Goal: Task Accomplishment & Management: Manage account settings

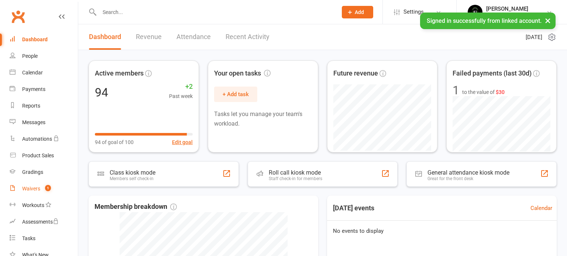
click at [39, 192] on div "Waivers" at bounding box center [31, 189] width 18 height 6
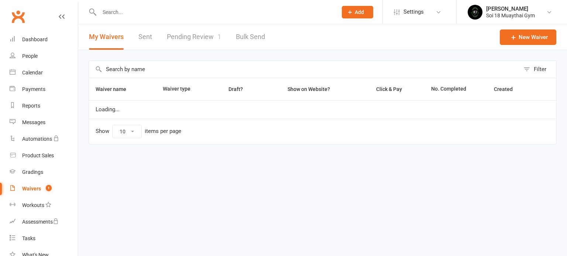
click at [209, 35] on link "Pending Review 1" at bounding box center [194, 36] width 54 height 25
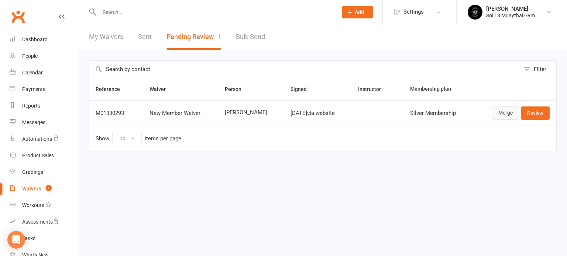
click at [503, 115] on link "Merge" at bounding box center [505, 113] width 27 height 13
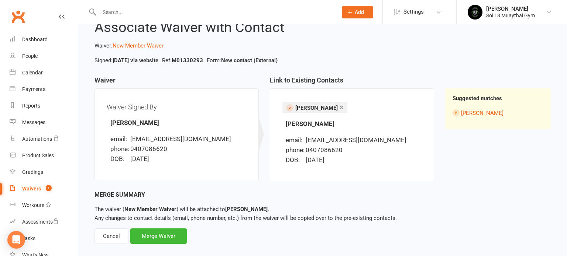
scroll to position [37, 0]
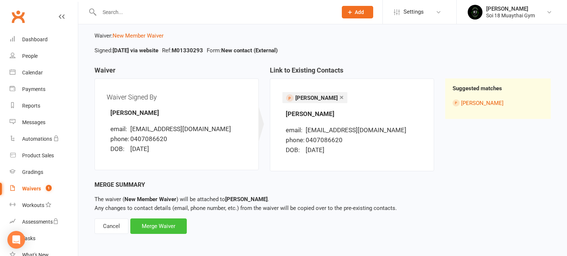
click at [171, 231] on div "Merge Waiver" at bounding box center [158, 226] width 56 height 15
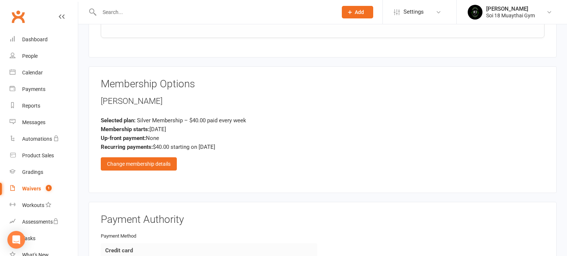
scroll to position [638, 0]
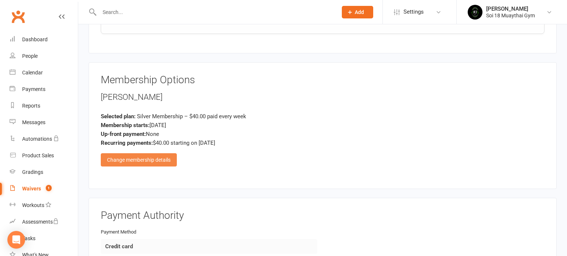
click at [153, 153] on div "Change membership details" at bounding box center [139, 159] width 76 height 13
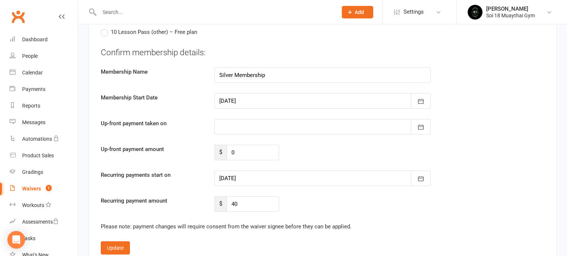
scroll to position [803, 0]
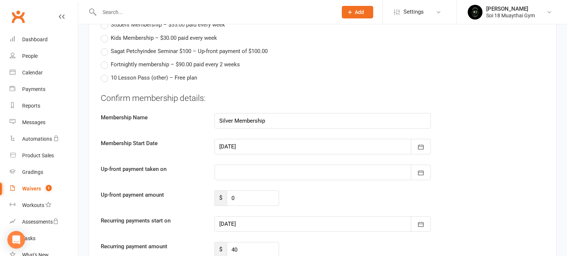
click at [267, 139] on div at bounding box center [322, 146] width 216 height 15
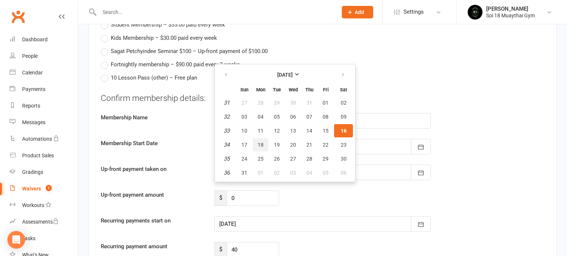
click at [259, 142] on span "18" at bounding box center [260, 145] width 6 height 6
type input "18 Aug 2025"
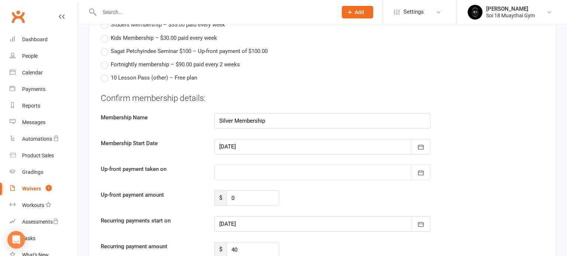
type input "18 Aug 2025"
click at [241, 191] on input "0" at bounding box center [252, 198] width 52 height 15
type input "14"
click at [242, 165] on div at bounding box center [322, 172] width 216 height 15
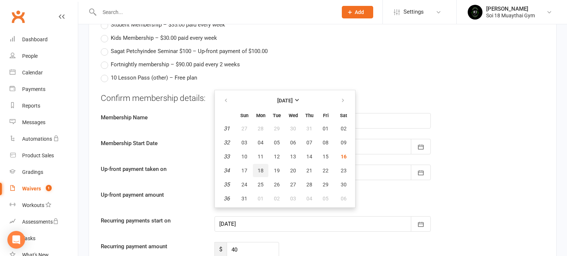
click at [262, 168] on span "18" at bounding box center [260, 171] width 6 height 6
type input "18 Aug 2025"
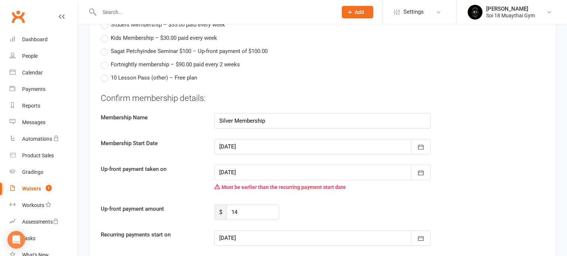
click at [264, 231] on div at bounding box center [322, 238] width 216 height 15
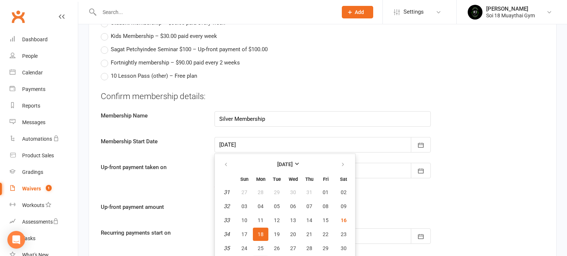
type input "01 Sep 2025"
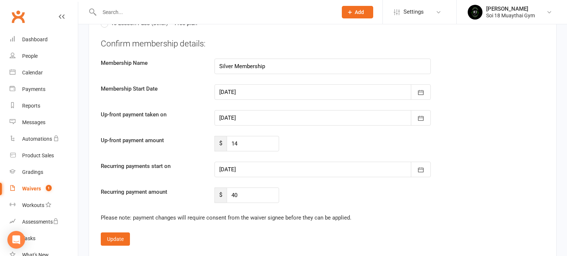
scroll to position [856, 0]
click at [127, 233] on button "Update" at bounding box center [115, 239] width 29 height 13
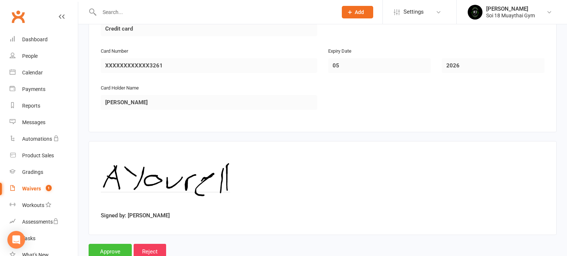
click at [122, 244] on input "Approve" at bounding box center [110, 251] width 43 height 15
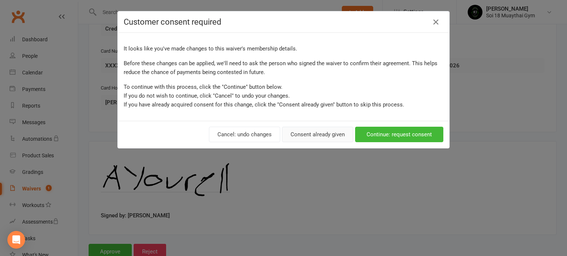
click at [331, 137] on button "Consent already given" at bounding box center [317, 134] width 71 height 15
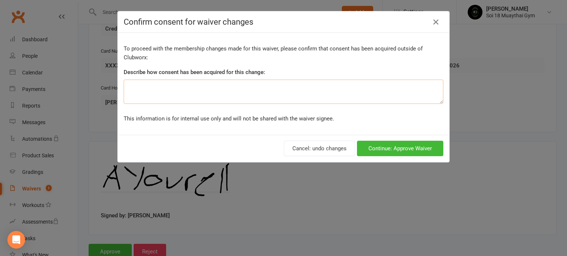
click at [252, 89] on textarea at bounding box center [283, 92] width 319 height 24
click at [252, 90] on textarea at bounding box center [283, 92] width 319 height 24
type textarea "in store promo"
click at [422, 155] on button "Continue: Approve Waiver" at bounding box center [400, 148] width 86 height 15
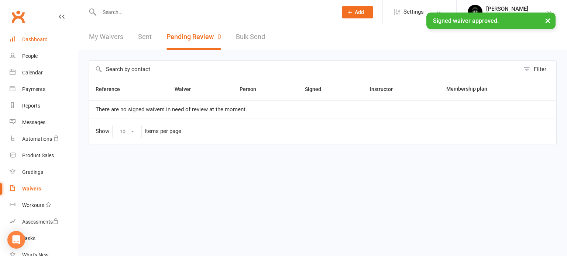
click at [38, 43] on link "Dashboard" at bounding box center [44, 39] width 68 height 17
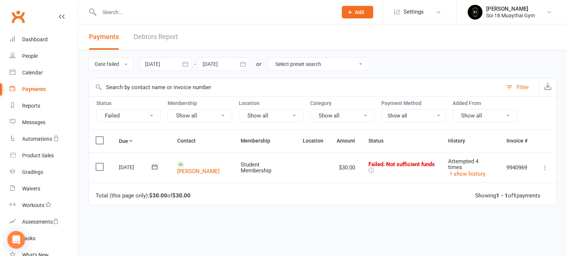
click at [544, 164] on icon at bounding box center [544, 167] width 7 height 7
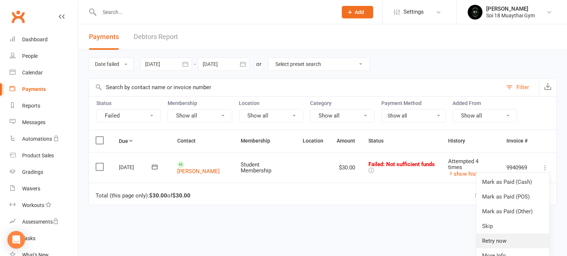
click at [507, 245] on link "Retry now" at bounding box center [512, 241] width 73 height 15
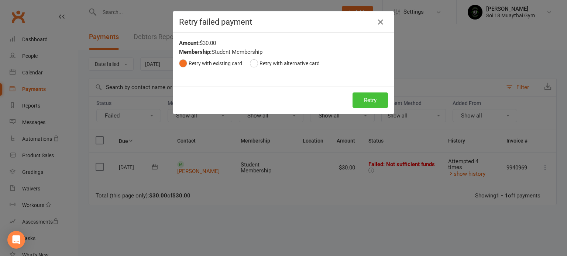
click at [376, 102] on button "Retry" at bounding box center [369, 100] width 35 height 15
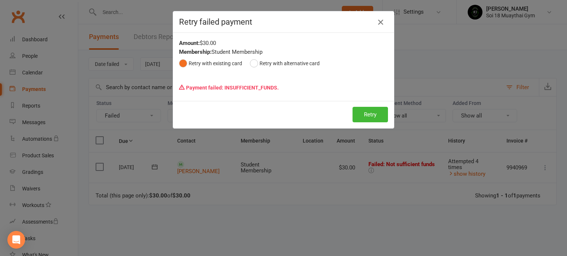
click at [380, 23] on icon "button" at bounding box center [380, 22] width 9 height 9
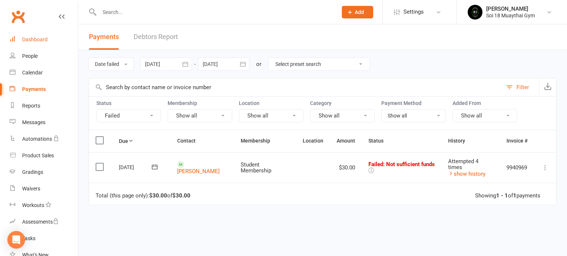
click at [36, 35] on link "Dashboard" at bounding box center [44, 39] width 68 height 17
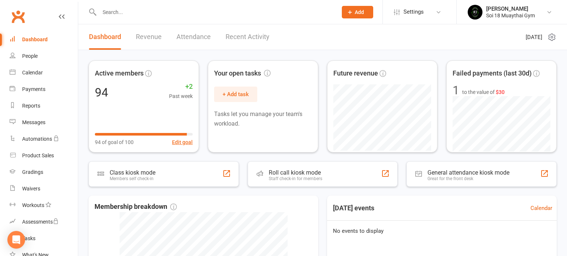
click at [187, 34] on link "Attendance" at bounding box center [193, 36] width 34 height 25
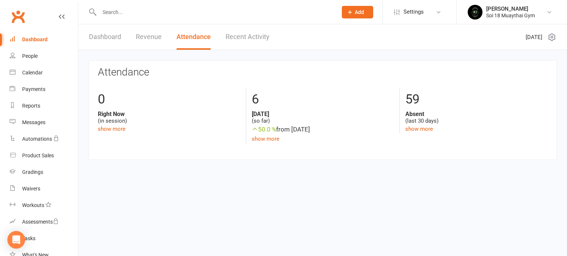
click at [246, 36] on link "Recent Activity" at bounding box center [247, 36] width 44 height 25
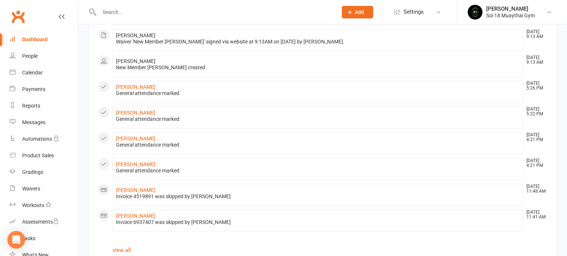
scroll to position [433, 0]
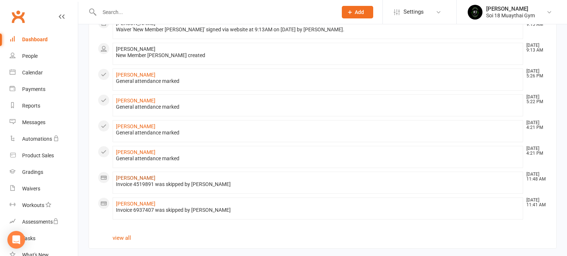
click at [137, 175] on link "Henry Gomes" at bounding box center [135, 178] width 39 height 6
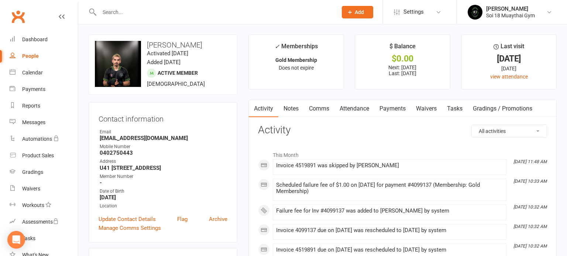
drag, startPoint x: 385, startPoint y: 106, endPoint x: 389, endPoint y: 110, distance: 5.0
click at [385, 106] on link "Payments" at bounding box center [392, 108] width 37 height 17
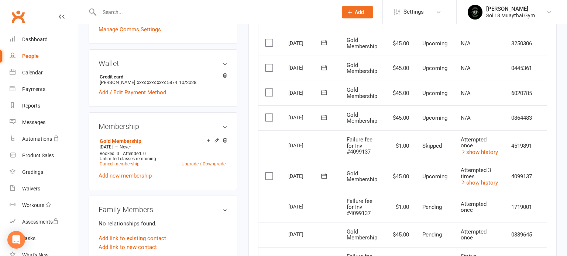
scroll to position [208, 0]
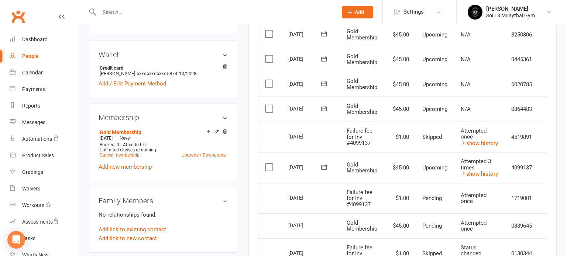
click at [268, 167] on label at bounding box center [270, 167] width 10 height 7
click at [268, 164] on input "checkbox" at bounding box center [267, 164] width 5 height 0
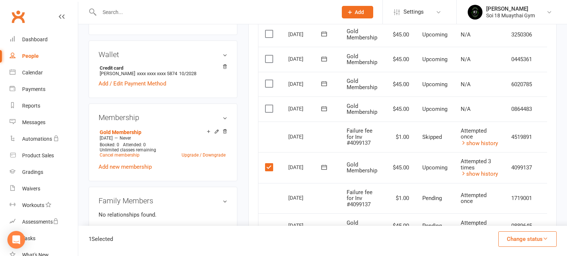
click at [536, 238] on button "Change status" at bounding box center [527, 239] width 58 height 15
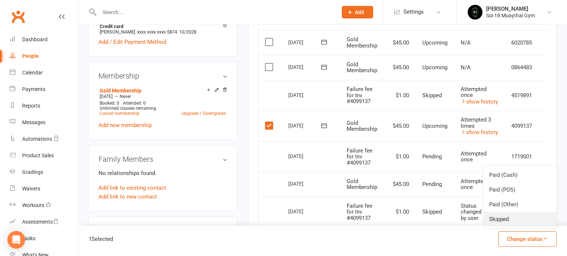
scroll to position [208, 0]
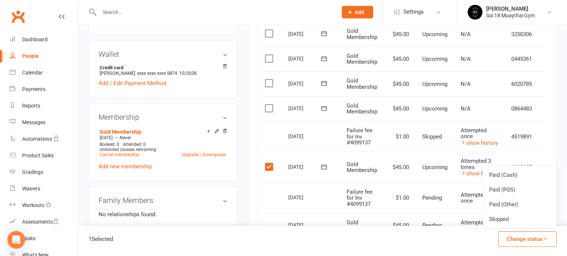
click at [269, 166] on label at bounding box center [270, 166] width 10 height 7
click at [269, 163] on input "checkbox" at bounding box center [267, 163] width 5 height 0
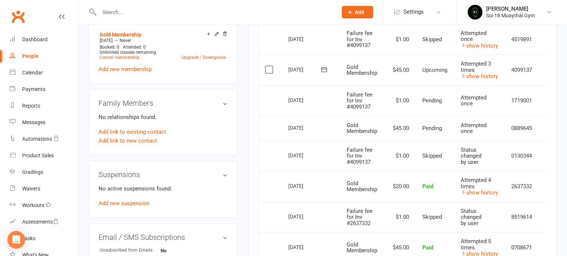
scroll to position [328, 0]
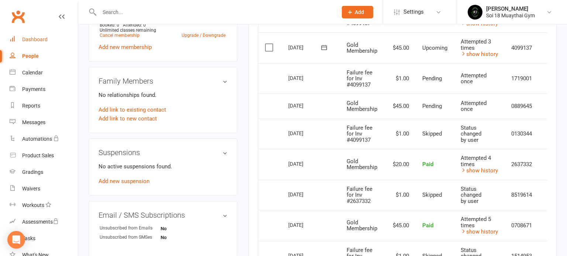
click at [28, 39] on div "Dashboard" at bounding box center [34, 40] width 25 height 6
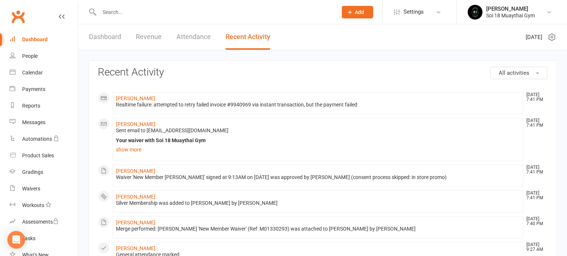
click at [103, 36] on link "Dashboard" at bounding box center [105, 36] width 32 height 25
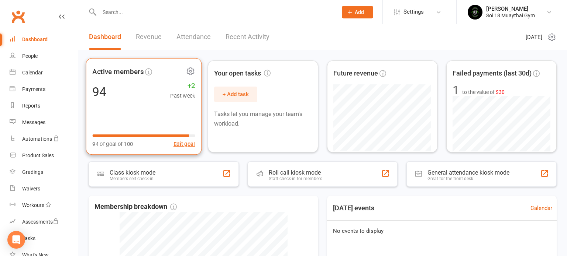
click at [132, 108] on div "Active members 94 +2 Past week 94 of goal of 100 Edit goal" at bounding box center [144, 106] width 116 height 97
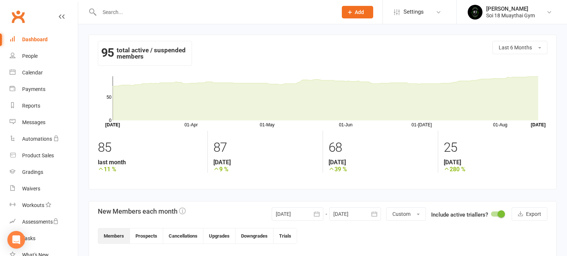
click at [32, 39] on div "Dashboard" at bounding box center [34, 40] width 25 height 6
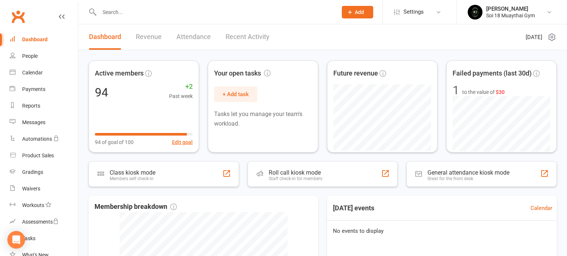
click at [151, 37] on link "Revenue" at bounding box center [149, 36] width 26 height 25
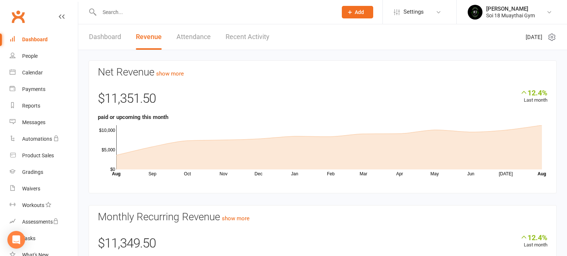
click at [36, 40] on div "Dashboard" at bounding box center [34, 40] width 25 height 6
click at [97, 39] on link "Dashboard" at bounding box center [105, 36] width 32 height 25
